Goal: Task Accomplishment & Management: Use online tool/utility

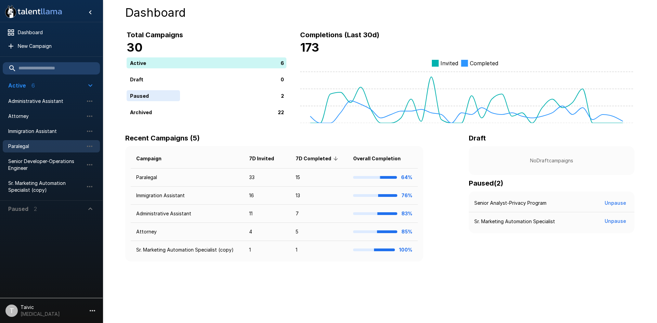
click at [22, 145] on span "Paralegal" at bounding box center [45, 146] width 75 height 7
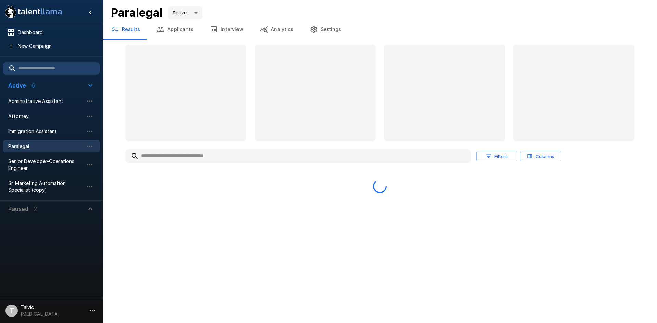
click at [194, 155] on input "text" at bounding box center [298, 156] width 346 height 12
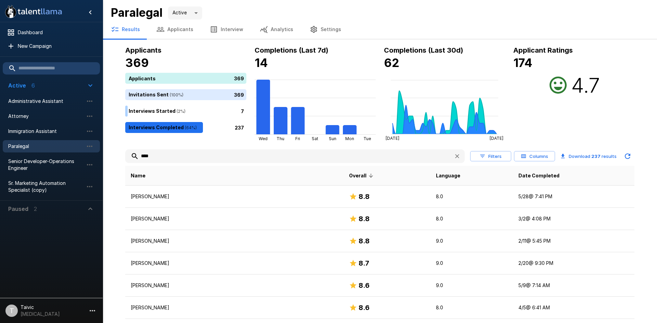
type input "****"
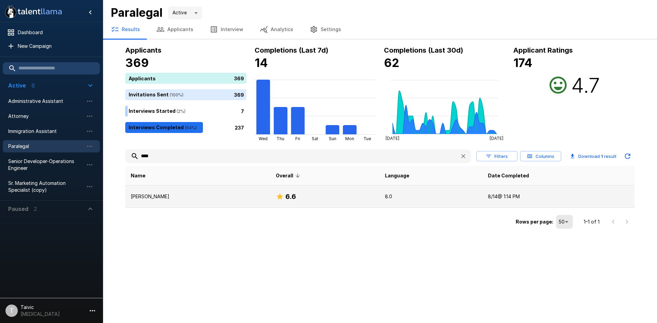
click at [314, 200] on div "6.6" at bounding box center [325, 196] width 98 height 11
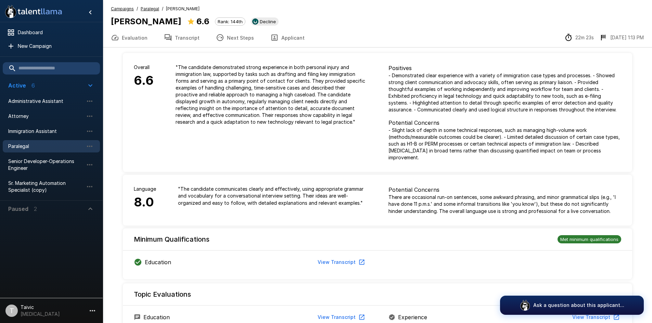
click at [181, 39] on button "Transcript" at bounding box center [182, 37] width 52 height 19
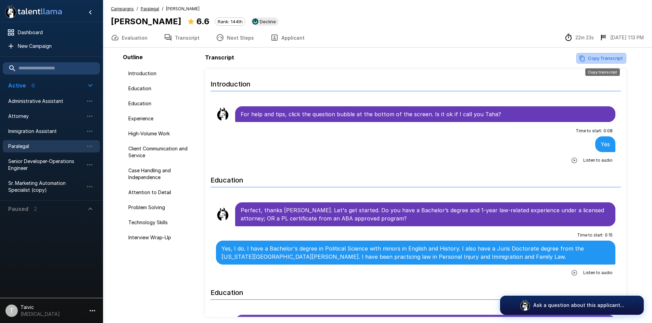
click at [597, 56] on button "Copy Transcript" at bounding box center [601, 58] width 50 height 11
